Goal: Book appointment/travel/reservation

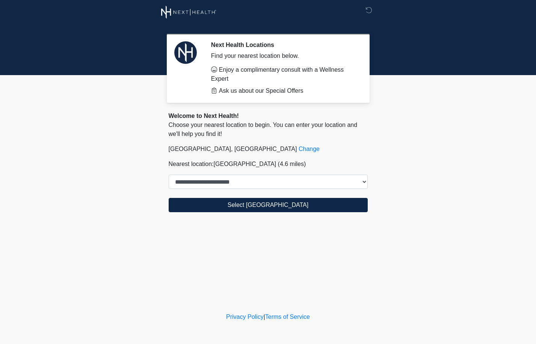
select select "***"
click at [309, 201] on button "Select [GEOGRAPHIC_DATA]" at bounding box center [268, 205] width 199 height 14
select select "***"
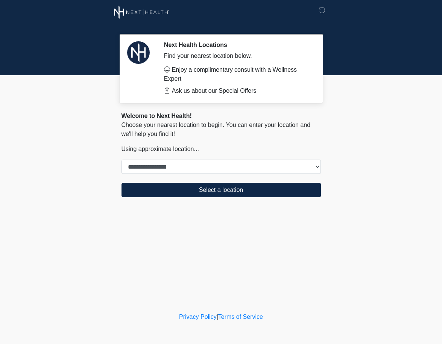
select select "***"
